Goal: Task Accomplishment & Management: Use online tool/utility

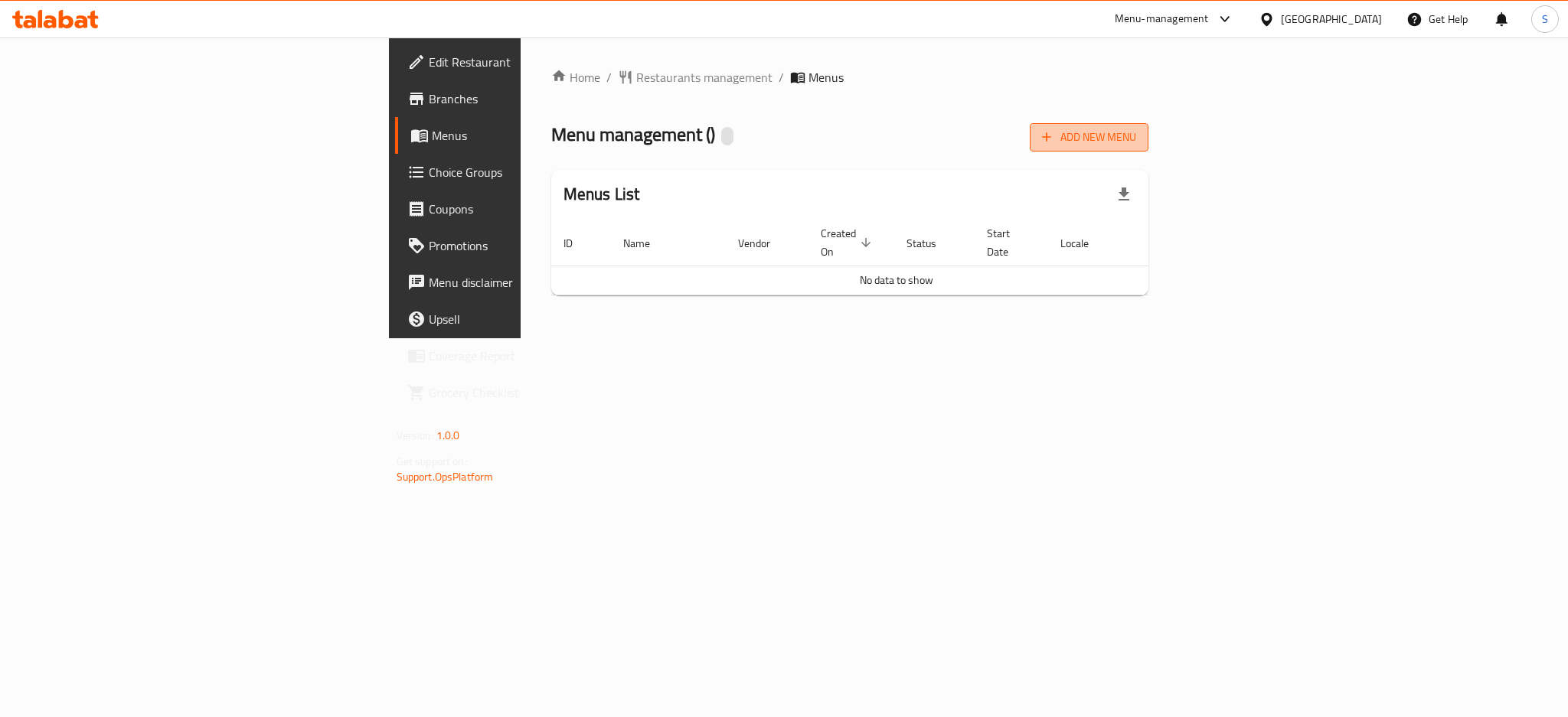
click at [1136, 141] on span "Add New Menu" at bounding box center [1088, 137] width 94 height 19
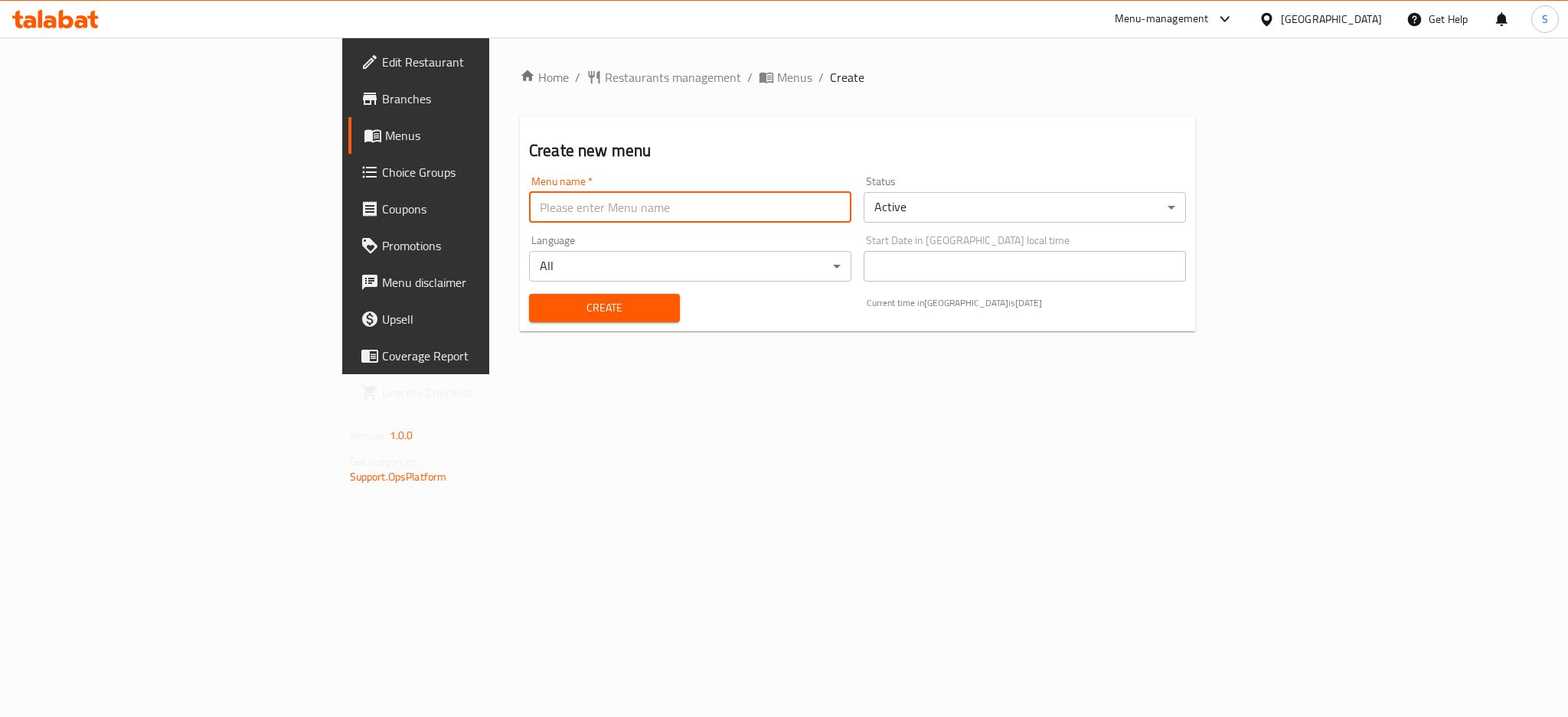
click at [529, 201] on input "text" at bounding box center [690, 208] width 322 height 31
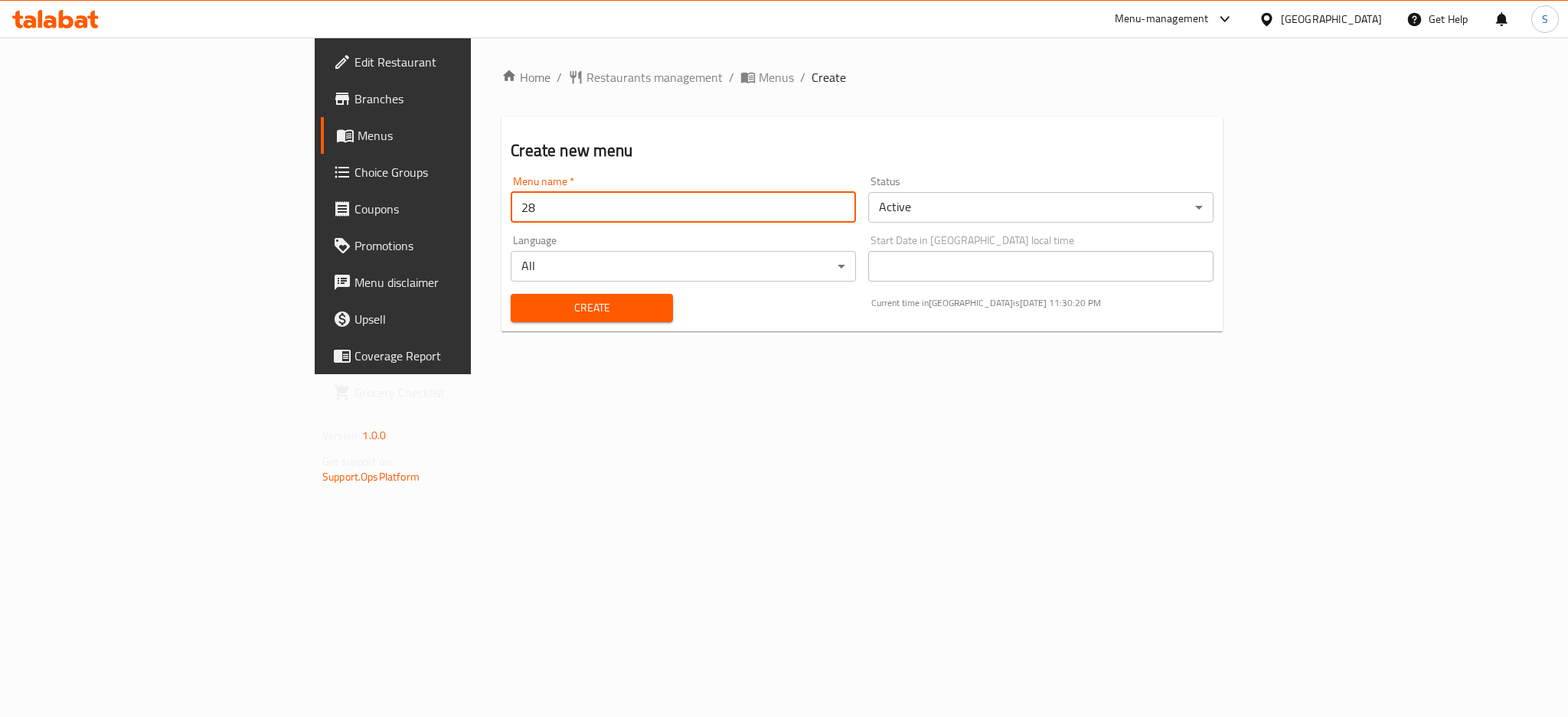
type input "[DATE]"
click at [523, 312] on span "Create" at bounding box center [591, 308] width 137 height 19
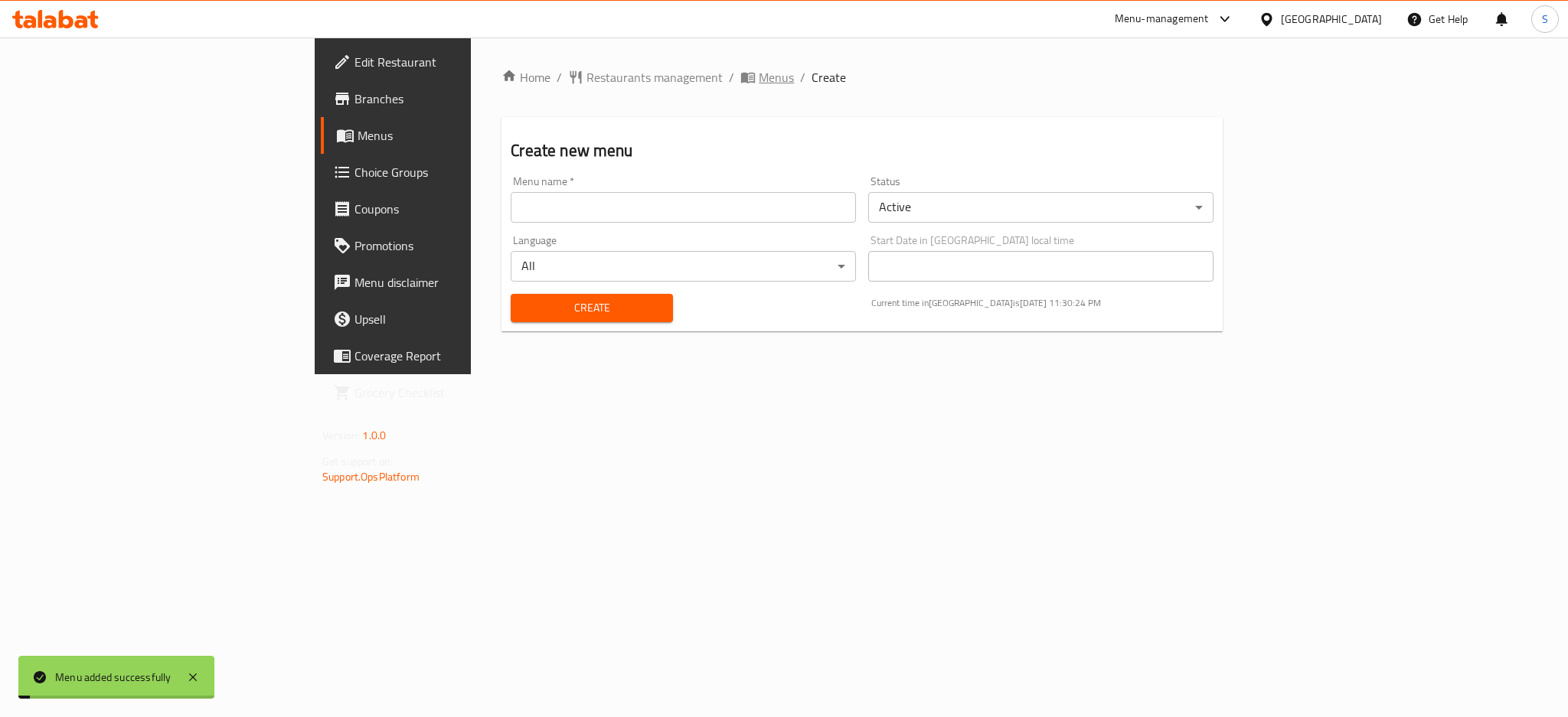
click at [759, 73] on span "Menus" at bounding box center [776, 77] width 35 height 19
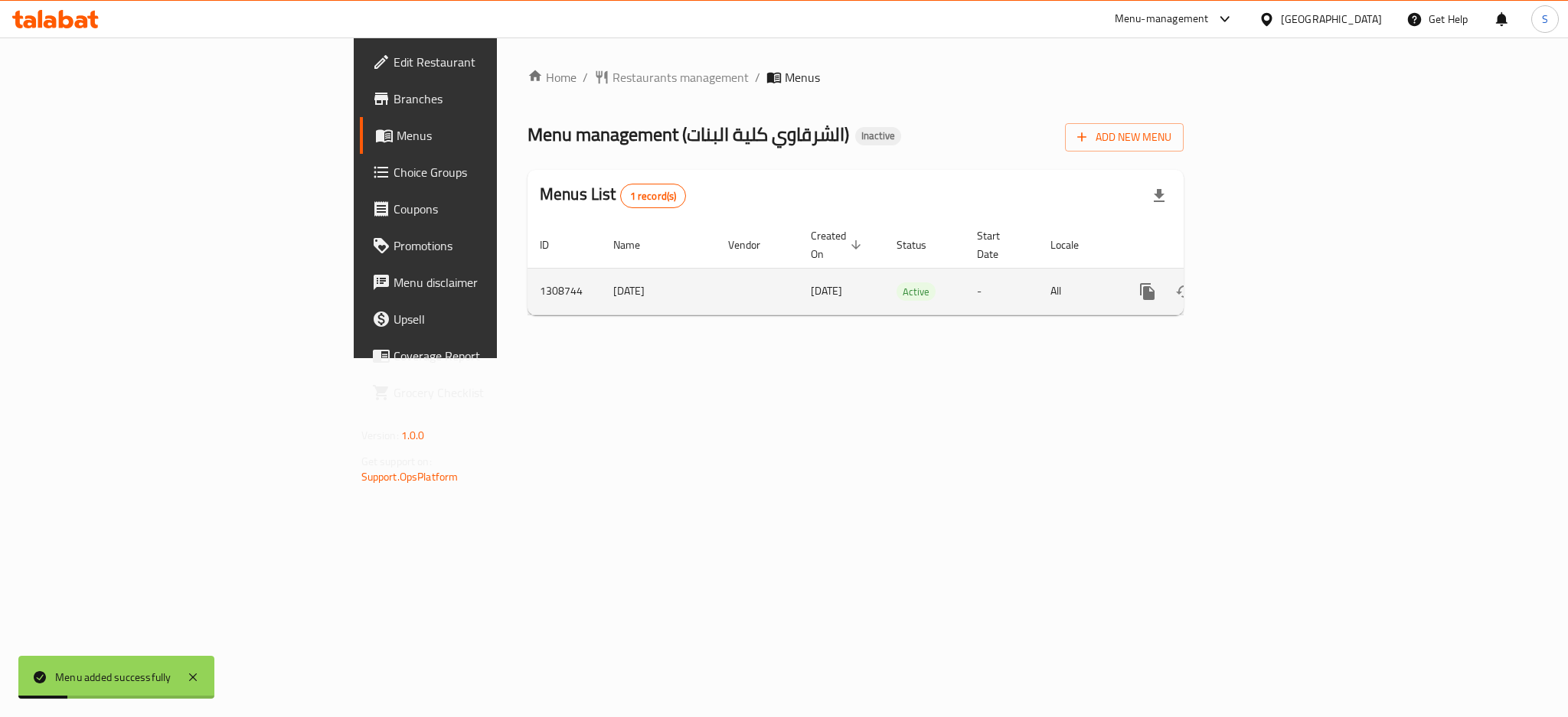
click at [1289, 268] on td "enhanced table" at bounding box center [1203, 291] width 171 height 46
click at [1277, 274] on link "enhanced table" at bounding box center [1258, 291] width 37 height 37
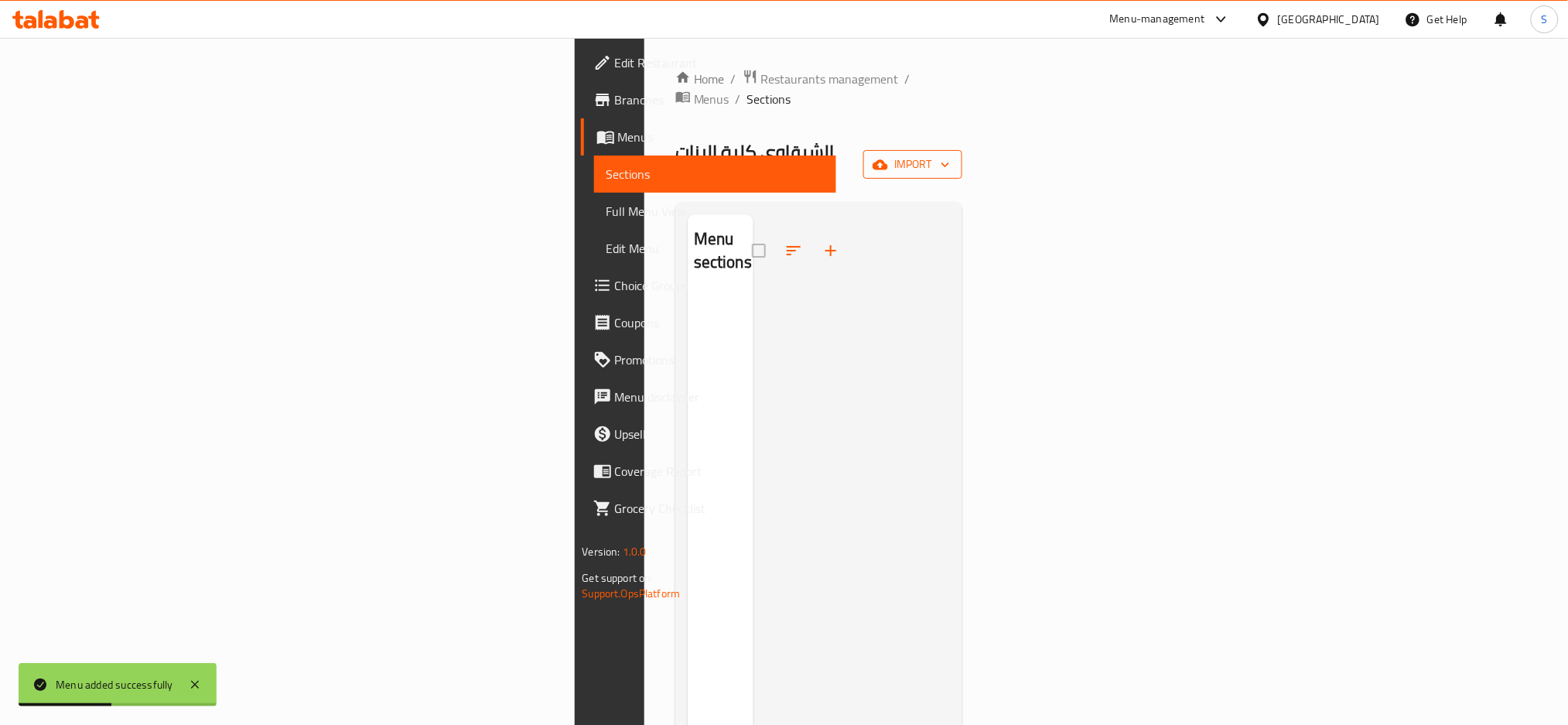
click at [951, 155] on span "import" at bounding box center [913, 164] width 74 height 19
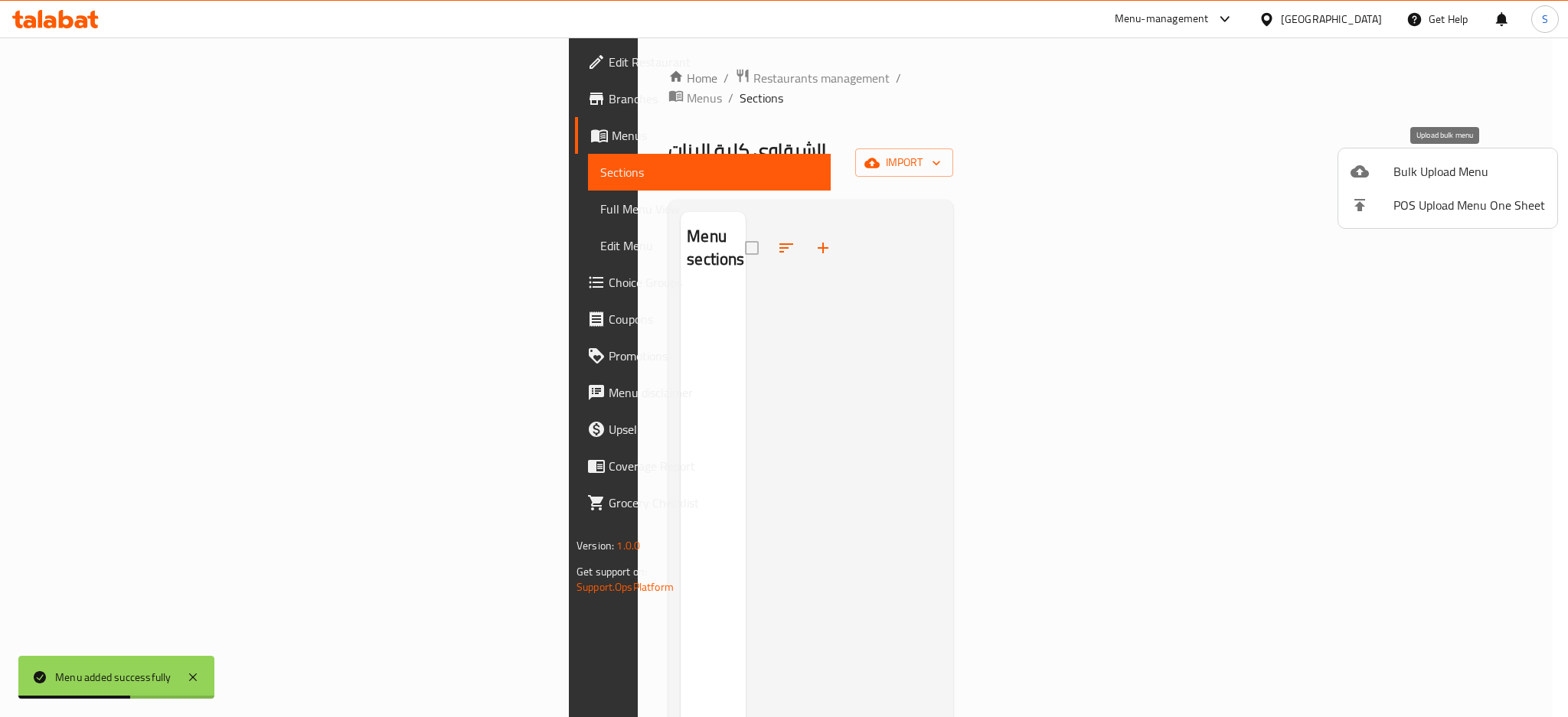
click at [1419, 176] on span "Bulk Upload Menu" at bounding box center [1469, 171] width 152 height 19
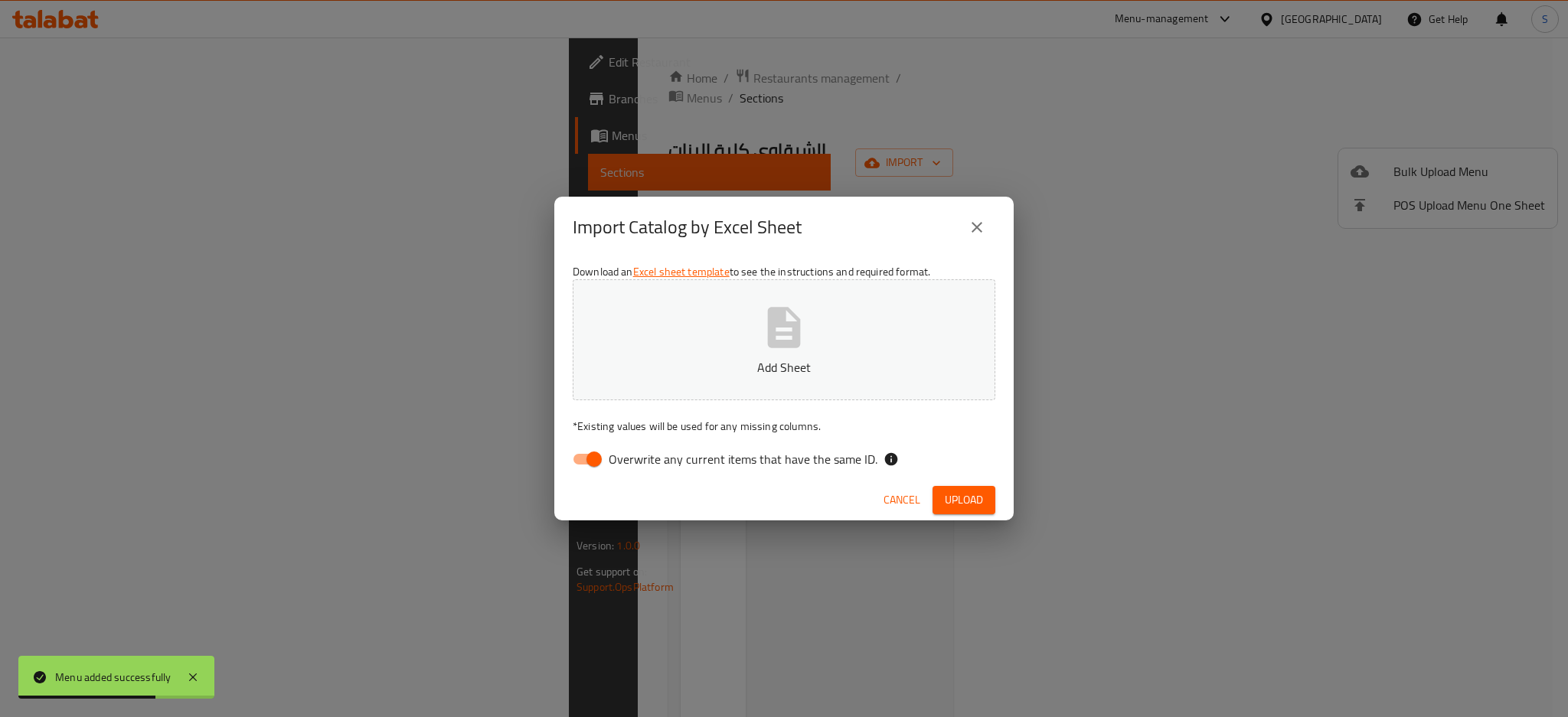
click at [590, 458] on input "Overwrite any current items that have the same ID." at bounding box center [594, 459] width 87 height 29
checkbox input "false"
click at [766, 361] on p "Add Sheet" at bounding box center [784, 367] width 375 height 19
click at [955, 507] on span "Upload" at bounding box center [963, 500] width 38 height 19
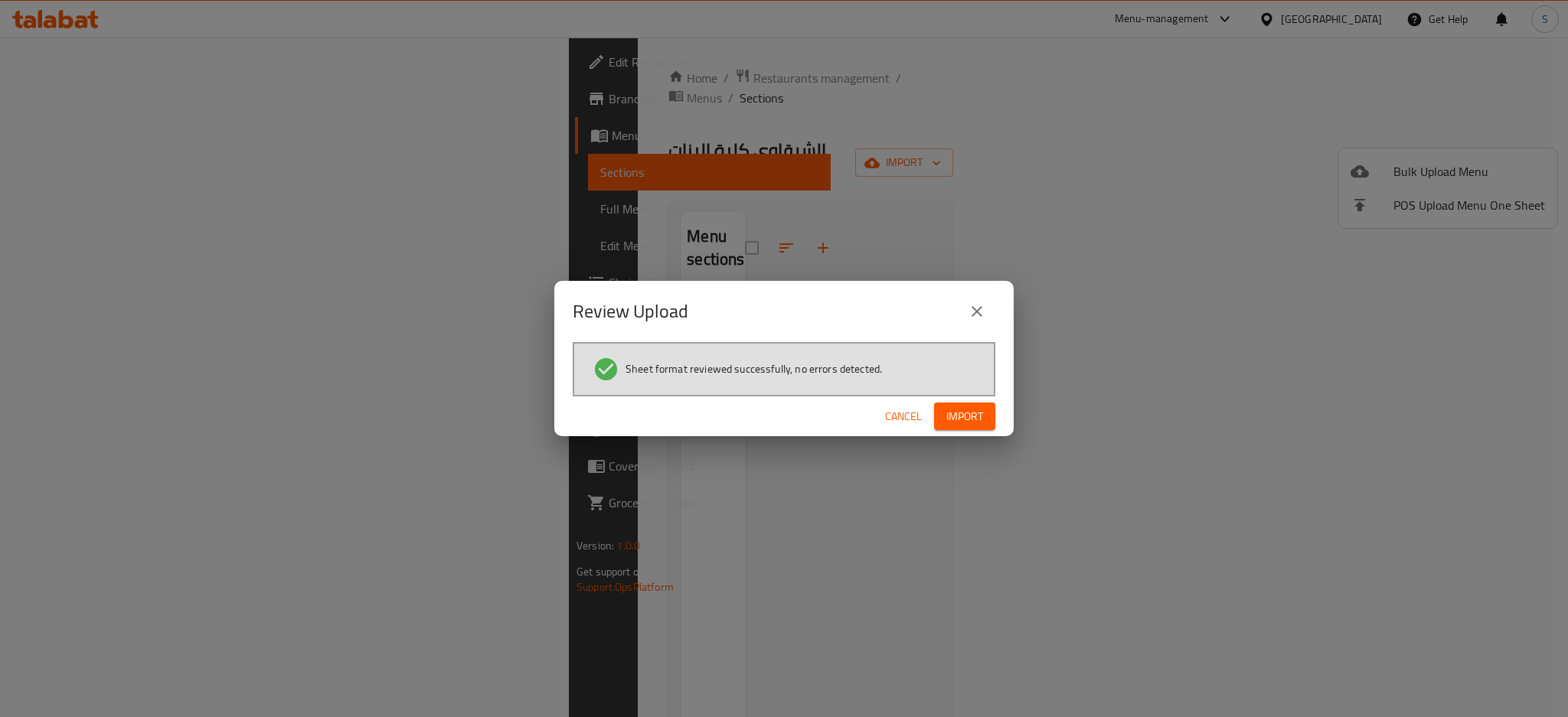
click at [962, 421] on span "Import" at bounding box center [964, 416] width 37 height 19
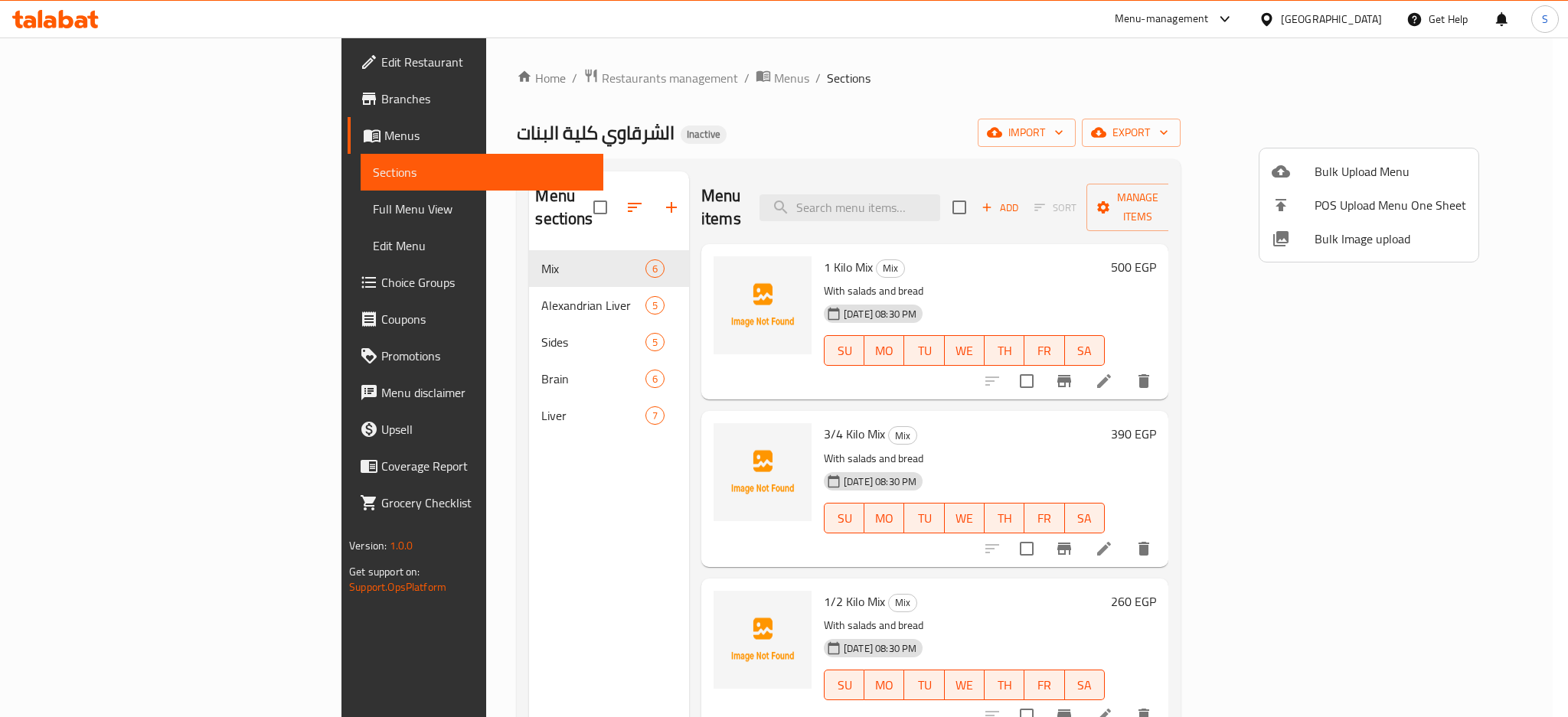
click at [870, 95] on div at bounding box center [784, 358] width 1568 height 717
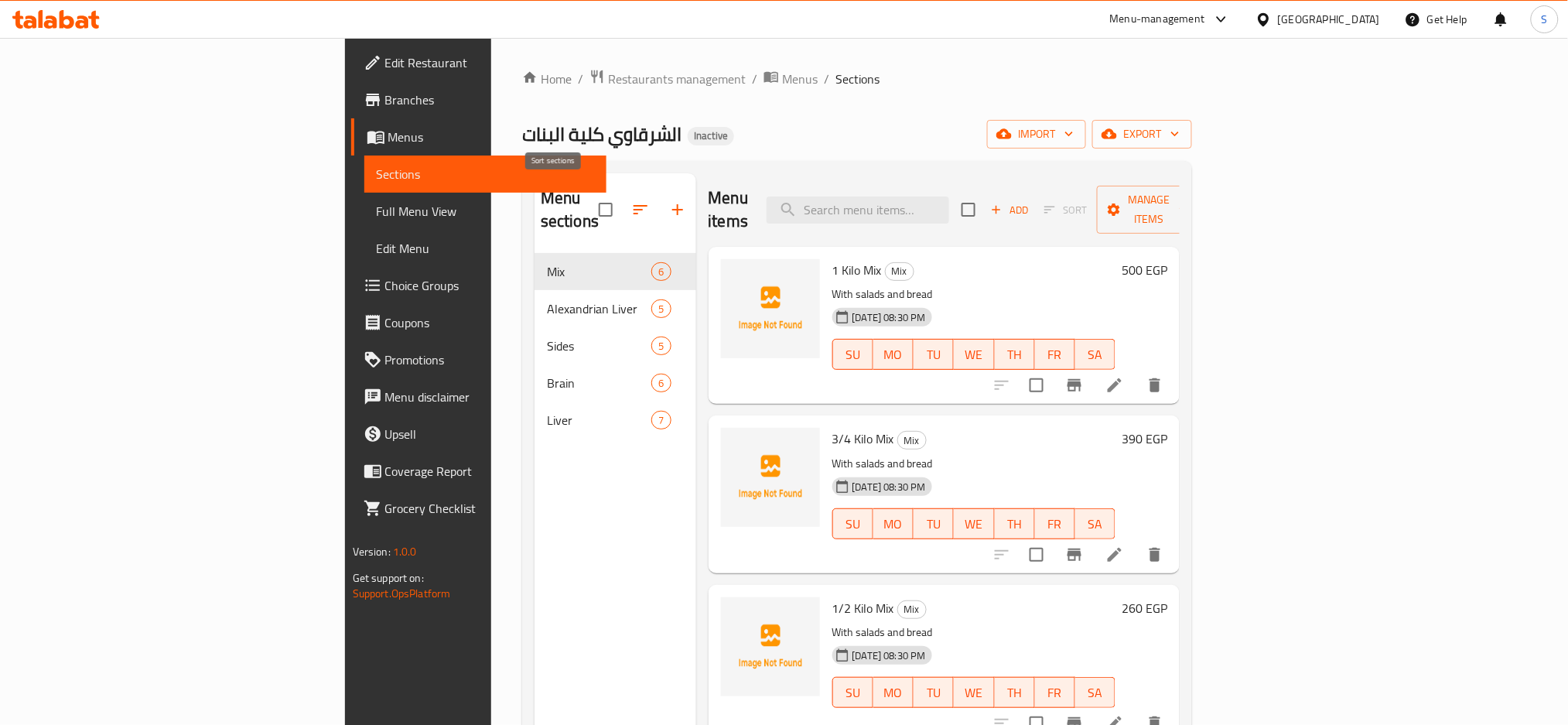
click at [631, 200] on icon "button" at bounding box center [641, 209] width 19 height 19
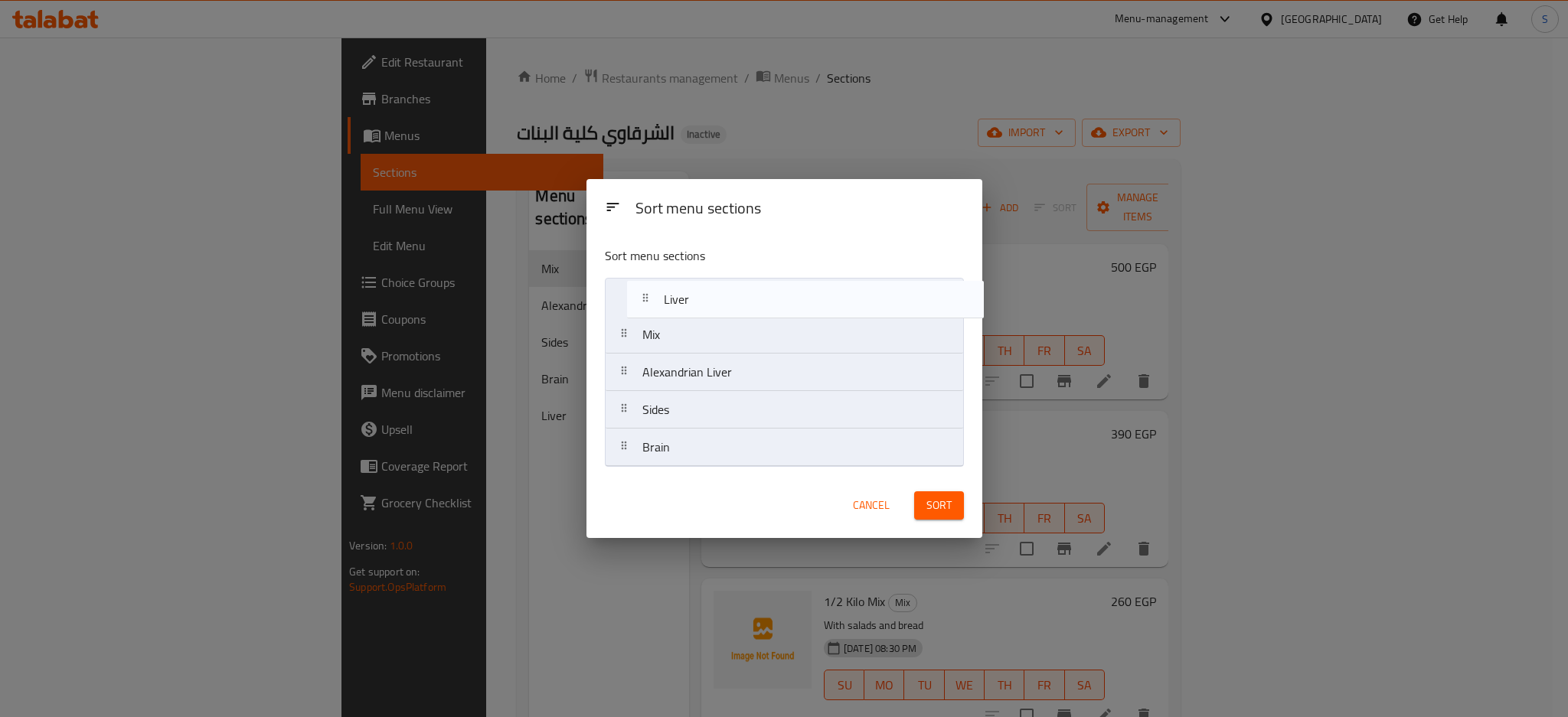
drag, startPoint x: 658, startPoint y: 452, endPoint x: 680, endPoint y: 297, distance: 156.6
click at [680, 297] on nav "Mix Alexandrian Liver Sides Brain Liver" at bounding box center [784, 373] width 359 height 189
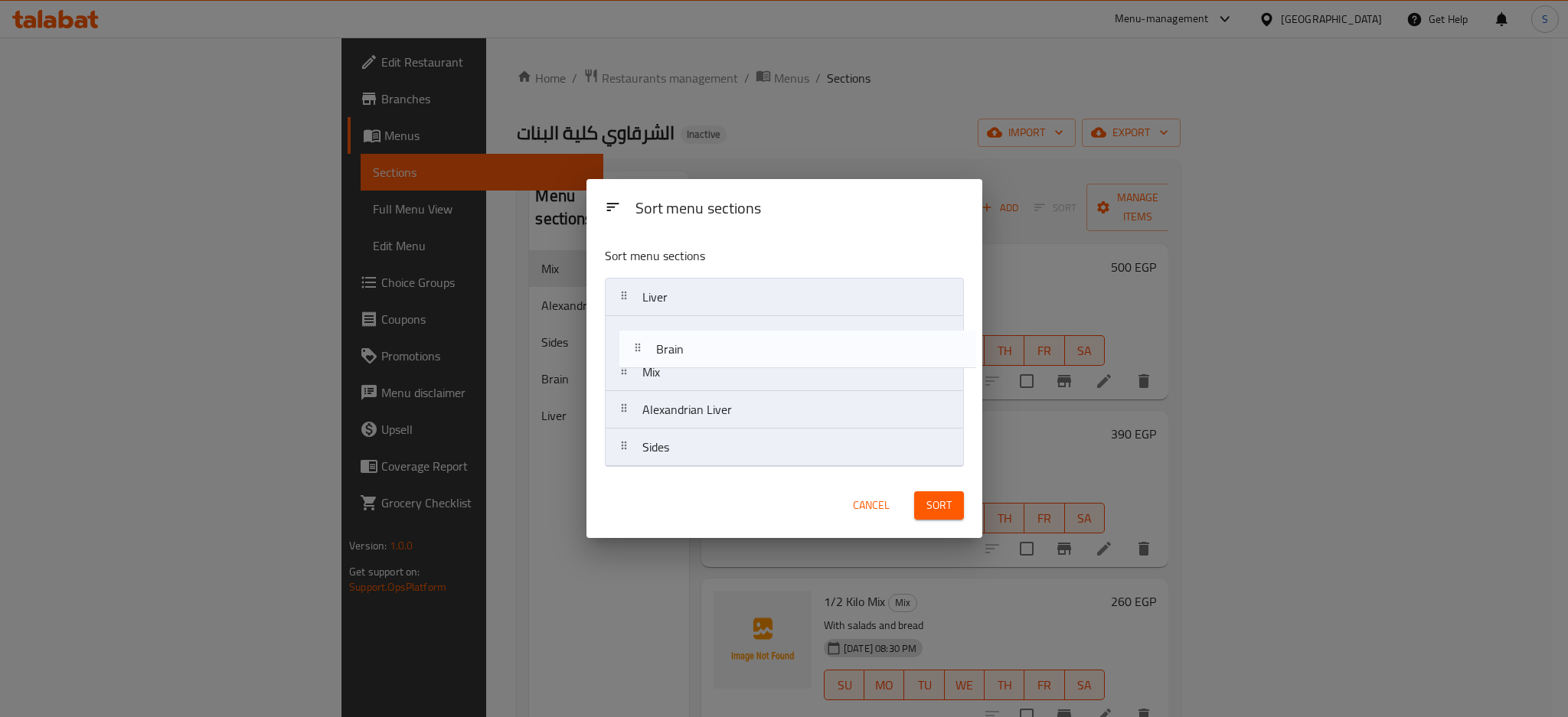
drag, startPoint x: 665, startPoint y: 447, endPoint x: 680, endPoint y: 339, distance: 109.0
click at [680, 339] on nav "Liver Mix Alexandrian Liver Sides Brain" at bounding box center [784, 373] width 359 height 189
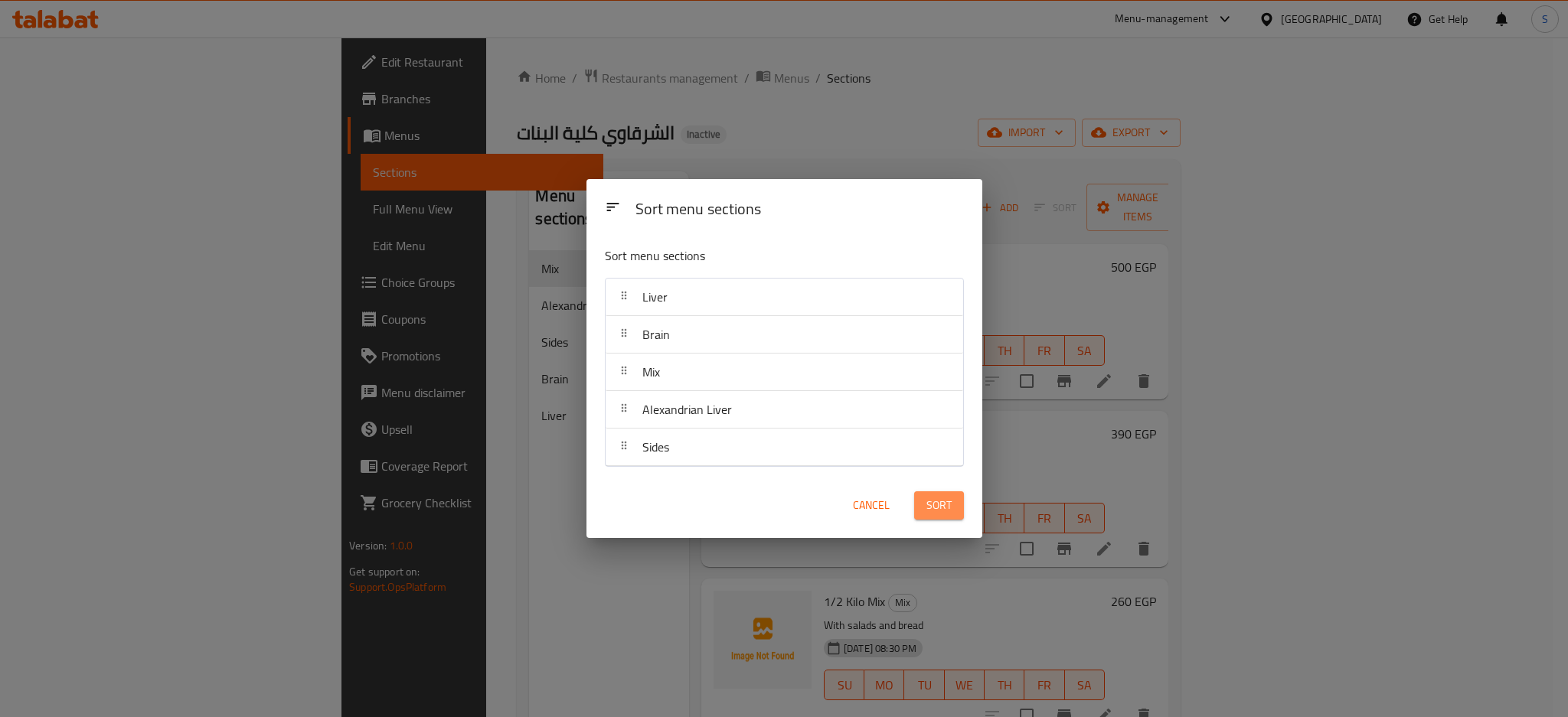
click at [932, 502] on span "Sort" at bounding box center [939, 505] width 25 height 19
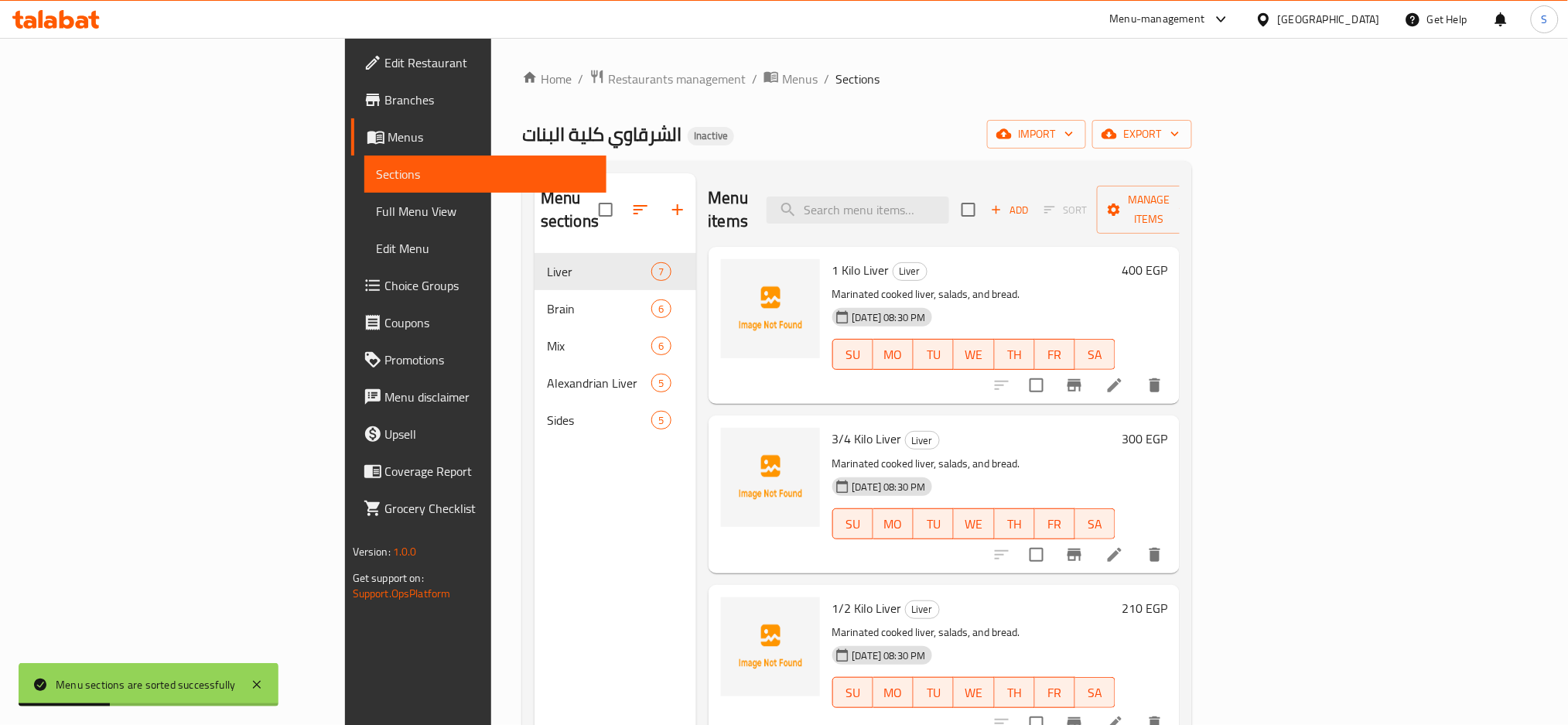
click at [377, 212] on span "Full Menu View" at bounding box center [486, 211] width 218 height 19
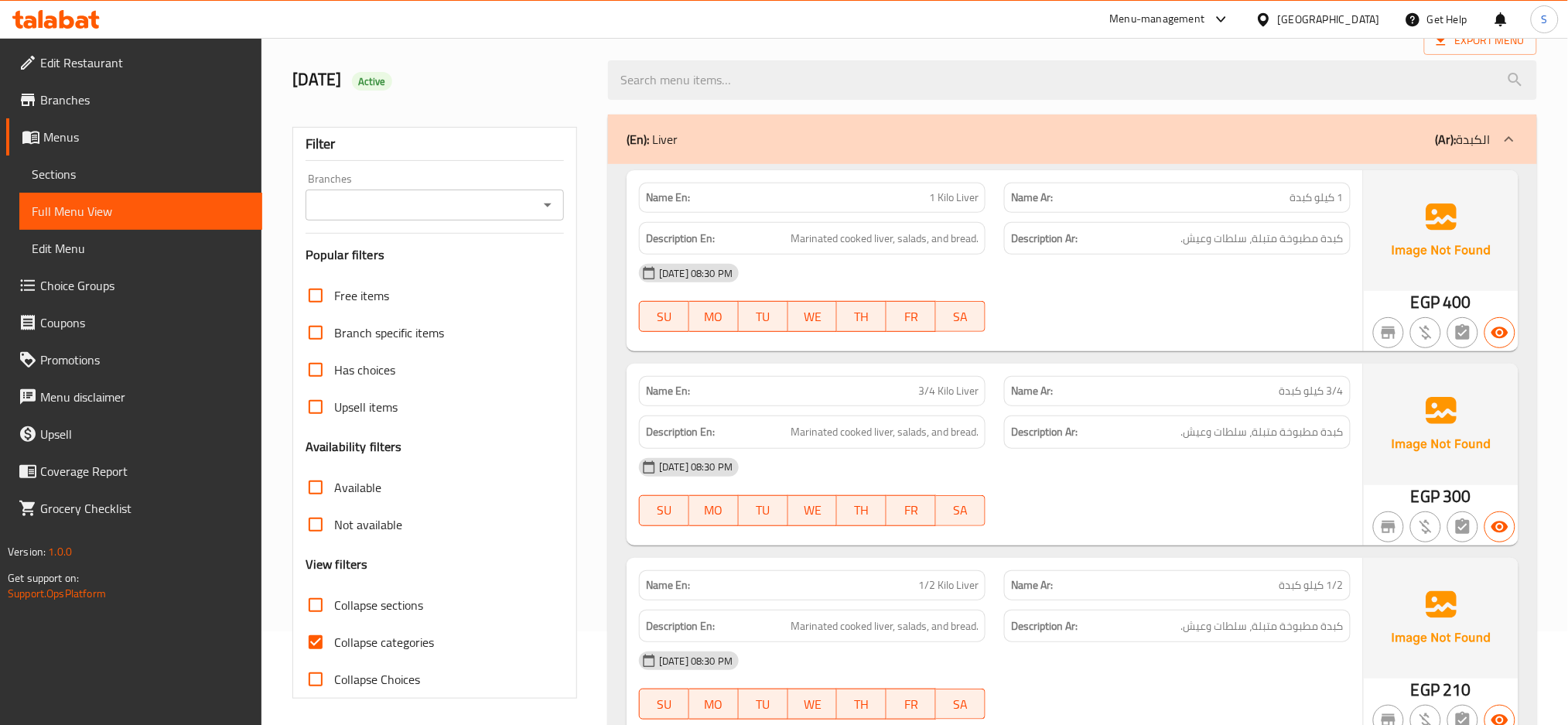
scroll to position [309, 0]
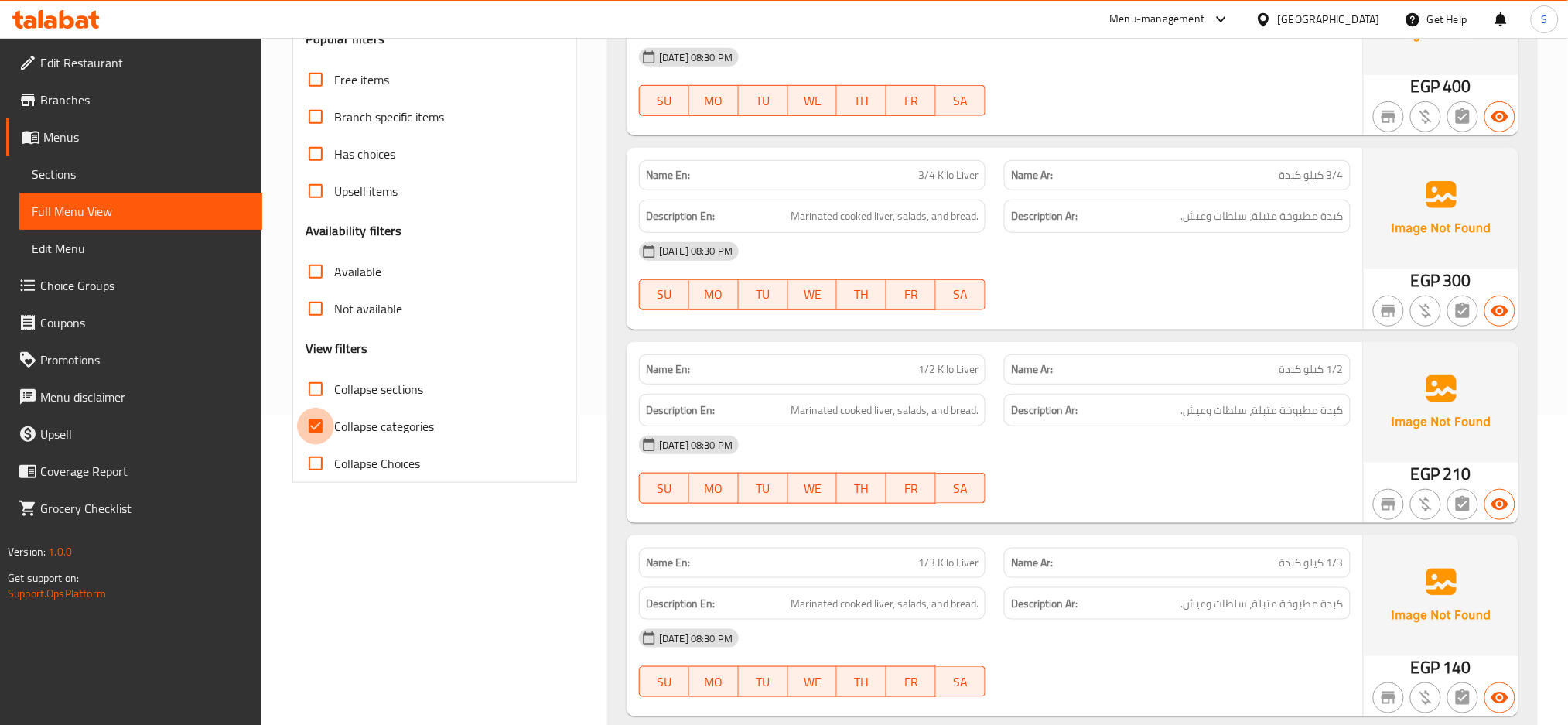
click at [318, 426] on input "Collapse categories" at bounding box center [315, 426] width 37 height 37
checkbox input "false"
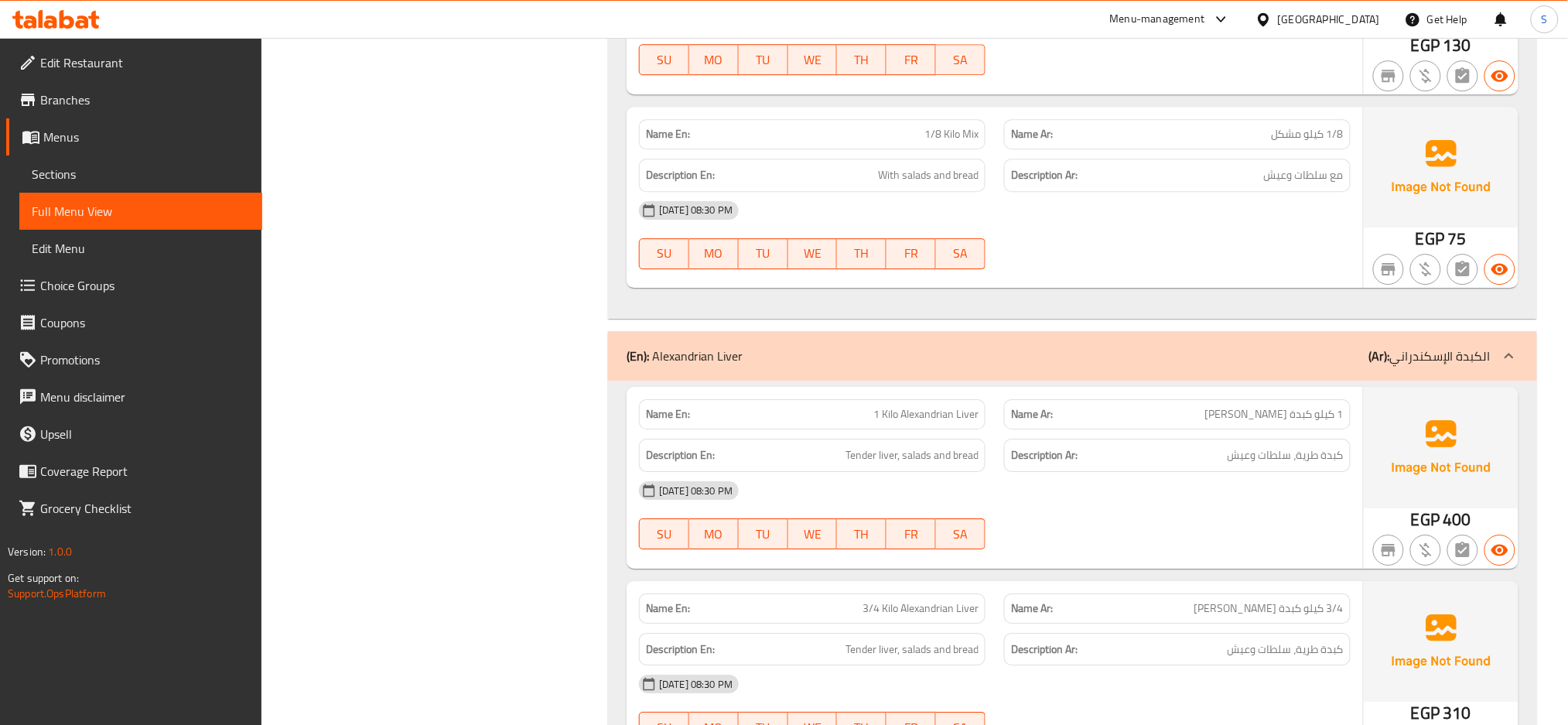
scroll to position [0, 0]
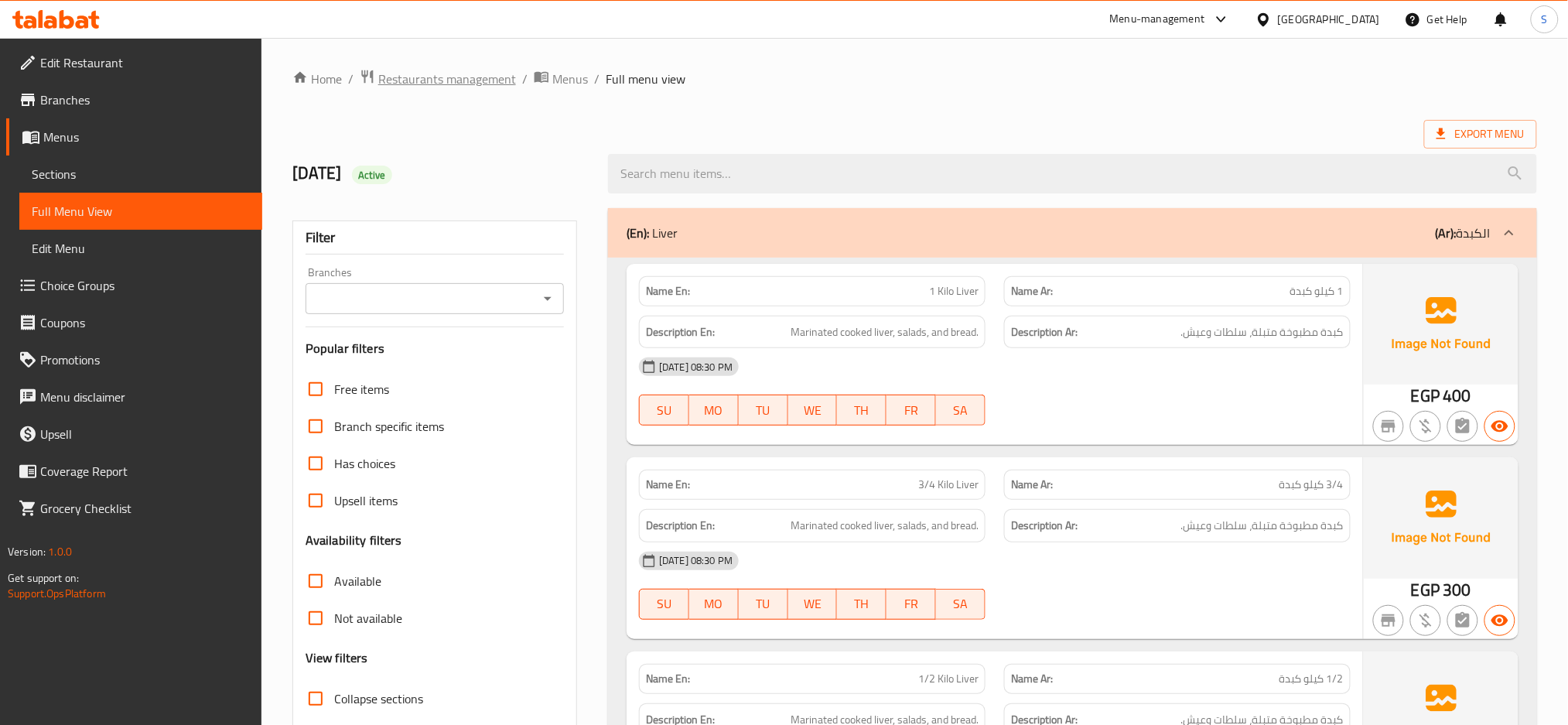
click at [450, 86] on span "Restaurants management" at bounding box center [447, 78] width 138 height 19
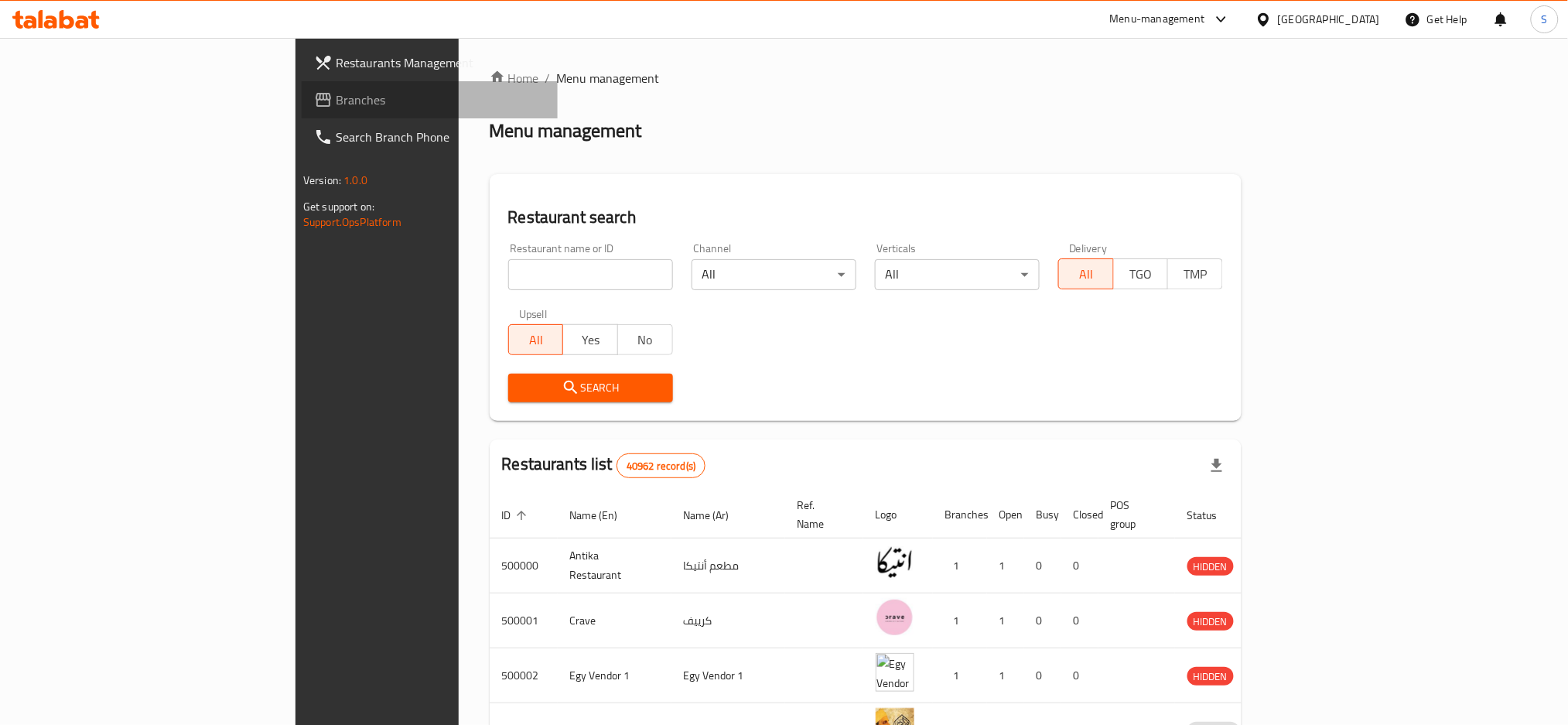
click at [314, 95] on span at bounding box center [325, 100] width 21 height 19
